Goal: Task Accomplishment & Management: Use online tool/utility

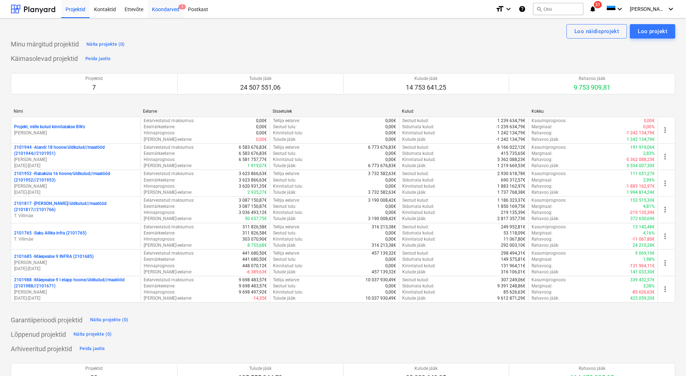
click at [168, 11] on div "Koondarved 1" at bounding box center [166, 9] width 36 height 18
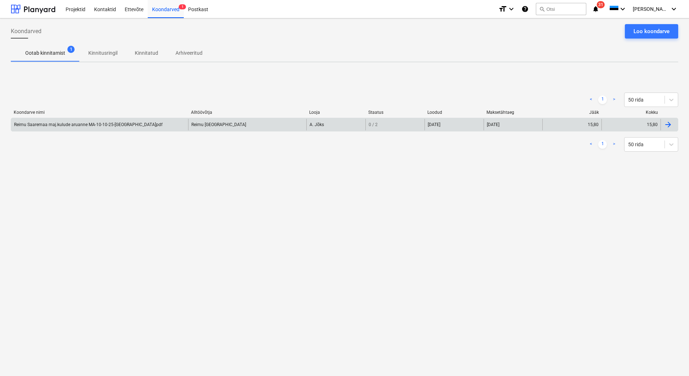
click at [134, 124] on div "Reimu Saaremaa maj.kulude aruanne MA-10-10-25-[GEOGRAPHIC_DATA]pdf" at bounding box center [99, 125] width 177 height 12
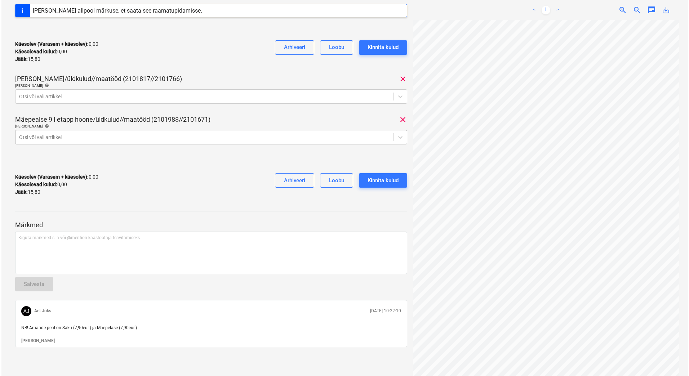
scroll to position [134, 0]
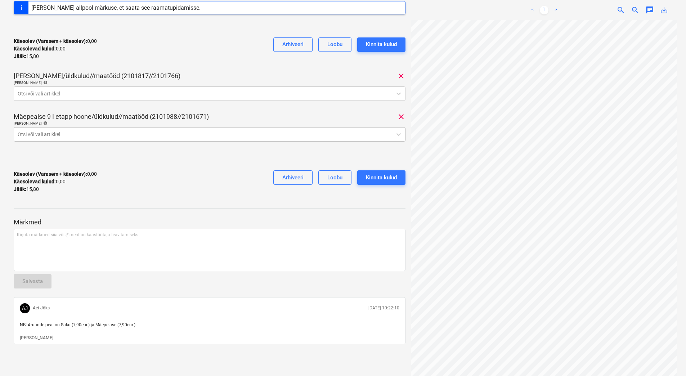
click at [58, 133] on div at bounding box center [203, 134] width 371 height 7
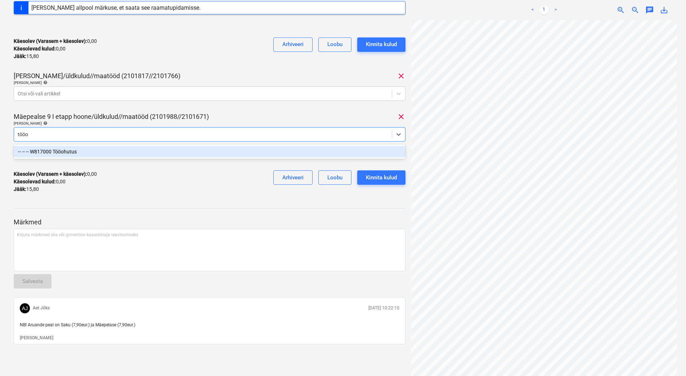
type input "tööoh"
click at [73, 152] on div "-- -- -- W817000 Tööohutus" at bounding box center [210, 152] width 392 height 12
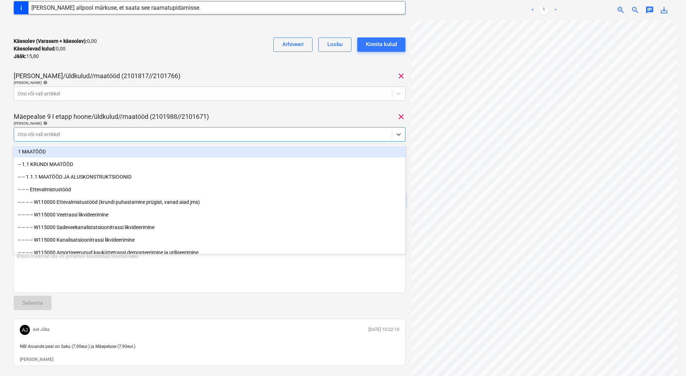
click at [122, 58] on div "Käesolev (Varasem + käesolev) : 0,00 Käesolevad kulud : 0,00 Jääk : 15,80 Arhiv…" at bounding box center [210, 49] width 392 height 34
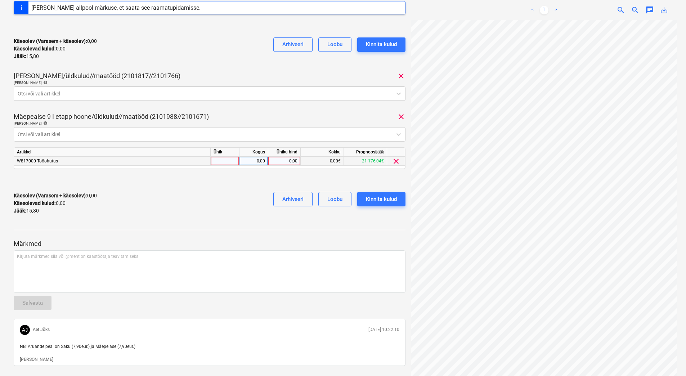
click at [280, 164] on div "0,00" at bounding box center [284, 161] width 26 height 9
type input "1"
type input "7,90"
click at [223, 199] on div "Käesolev (Varasem + käesolev) : 0,00 Käesolevad kulud : 0,00 Jääk : 15,80 Arhiv…" at bounding box center [210, 203] width 392 height 34
click at [371, 197] on div "Kinnita kulud" at bounding box center [381, 199] width 31 height 9
